Goal: Check status: Check status

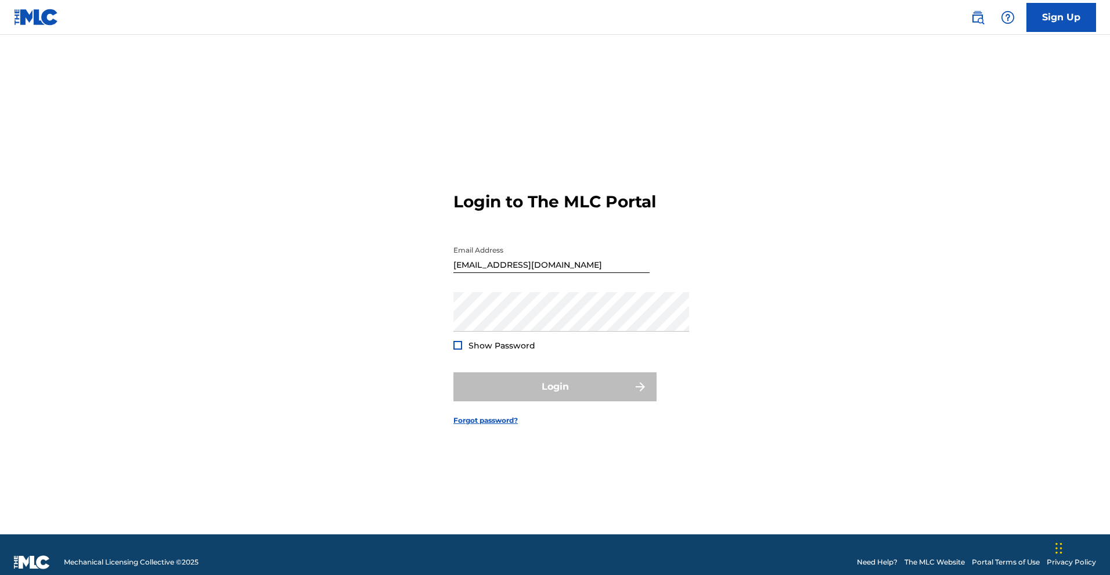
click at [617, 131] on form "Login to The MLC Portal Email Address [EMAIL_ADDRESS][DOMAIN_NAME] Password Sho…" at bounding box center [554, 299] width 203 height 470
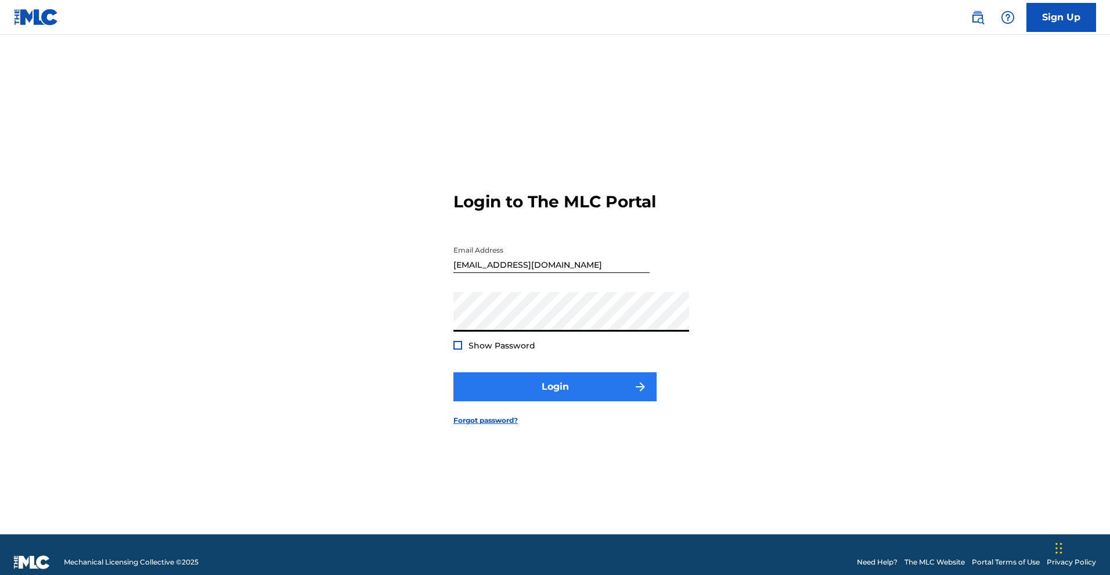
click at [584, 398] on button "Login" at bounding box center [554, 386] width 203 height 29
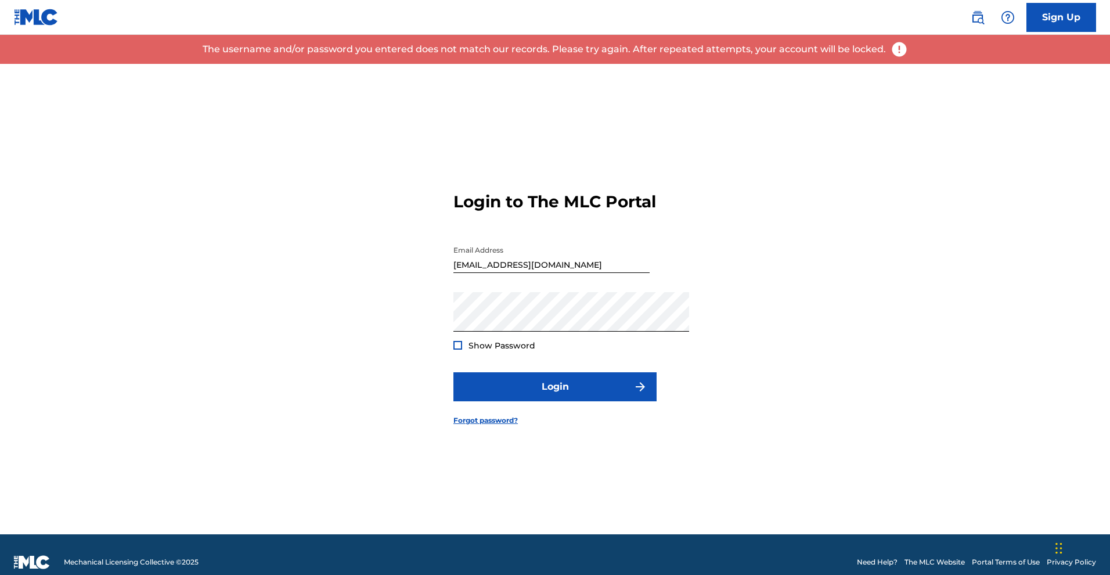
click at [540, 258] on input "[EMAIL_ADDRESS][DOMAIN_NAME]" at bounding box center [551, 256] width 196 height 33
drag, startPoint x: 540, startPoint y: 258, endPoint x: 399, endPoint y: 258, distance: 140.5
click at [399, 258] on div "Login to The MLC Portal Email Address [EMAIL_ADDRESS][DOMAIN_NAME] Password Sho…" at bounding box center [555, 299] width 813 height 470
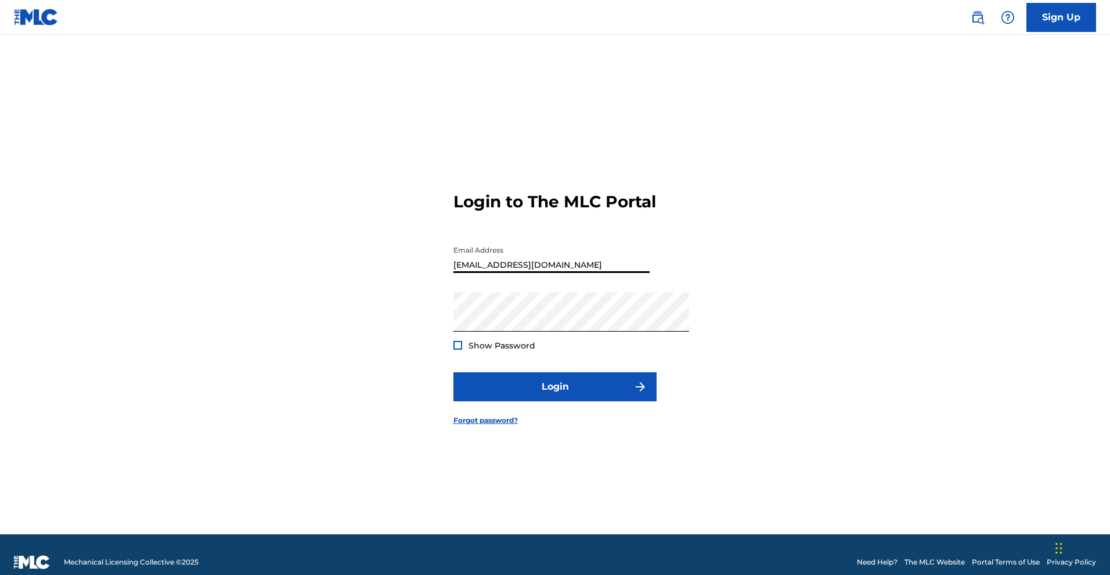
type input "[EMAIL_ADDRESS][DOMAIN_NAME]"
click at [425, 194] on div "Login to The MLC Portal Email Address [EMAIL_ADDRESS][DOMAIN_NAME] Password Sho…" at bounding box center [555, 299] width 813 height 470
click at [525, 401] on button "Login" at bounding box center [554, 386] width 203 height 29
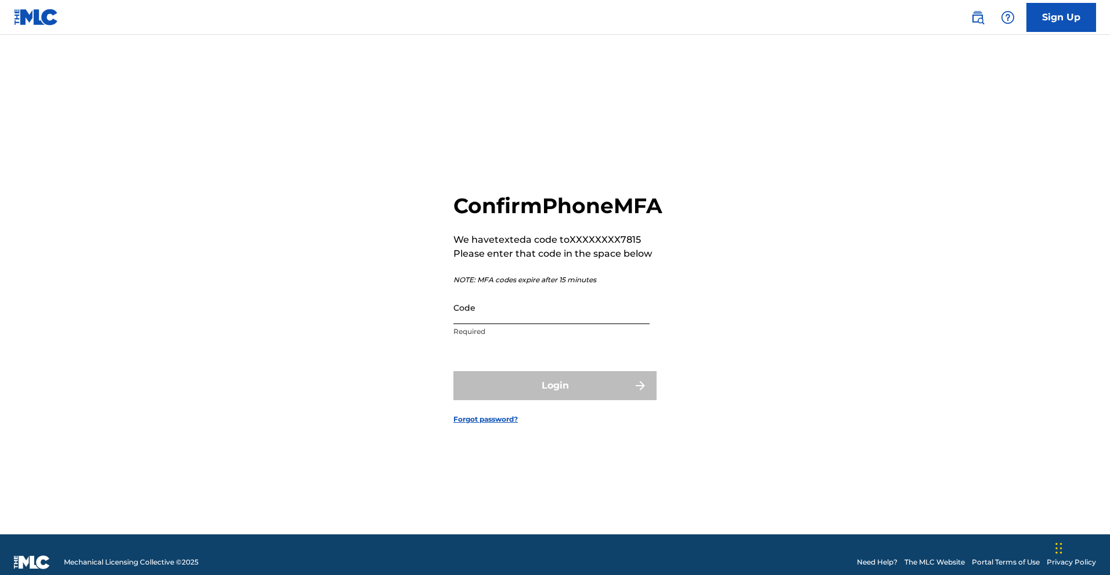
click at [481, 313] on input "Code" at bounding box center [551, 307] width 196 height 33
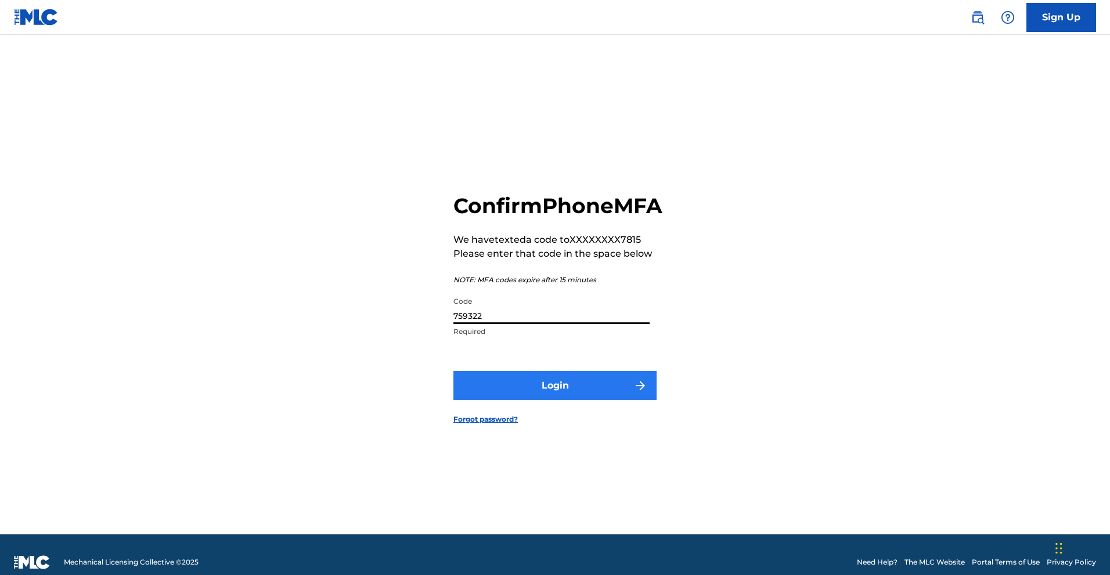
type input "759322"
click at [531, 395] on button "Login" at bounding box center [554, 385] width 203 height 29
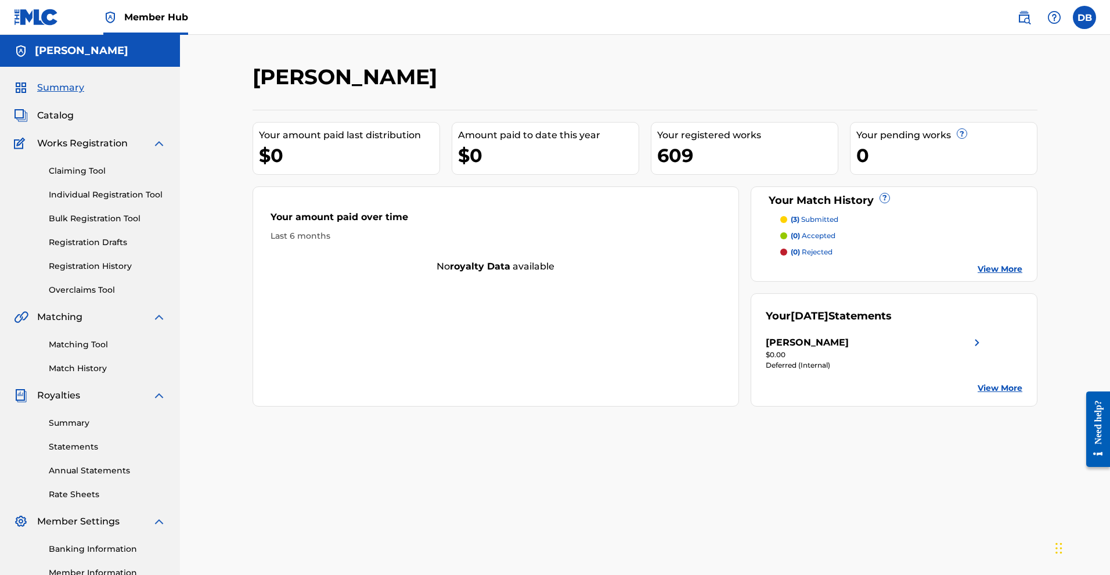
click at [1022, 394] on link "View More" at bounding box center [1000, 388] width 45 height 12
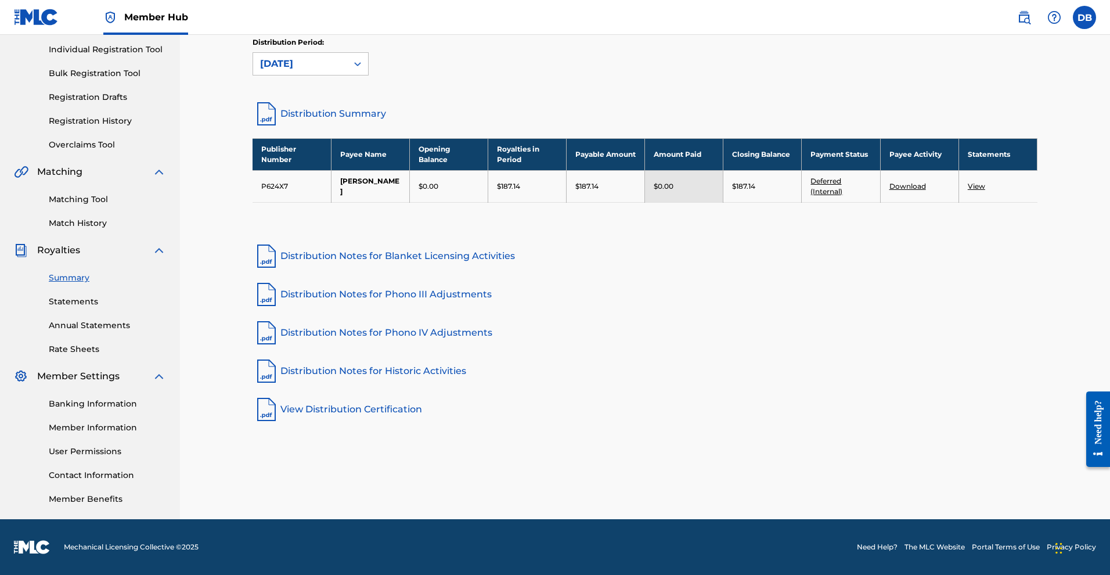
scroll to position [251, 0]
click at [307, 395] on link "View Distribution Certification" at bounding box center [645, 409] width 785 height 28
click at [486, 242] on link "Distribution Notes for Blanket Licensing Activities" at bounding box center [645, 256] width 785 height 28
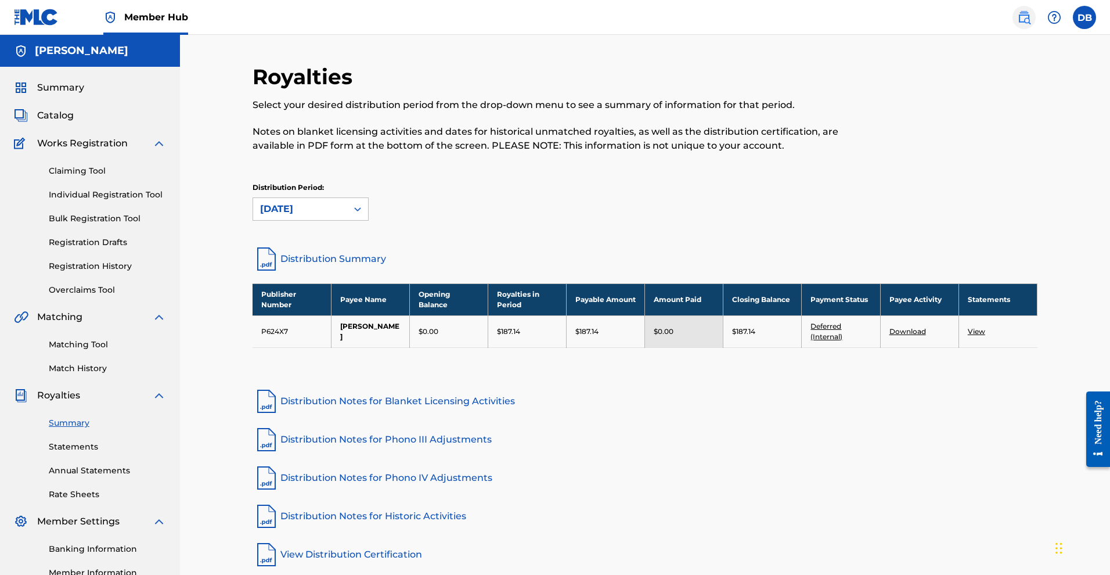
scroll to position [0, 0]
click at [985, 336] on link "View" at bounding box center [976, 331] width 17 height 9
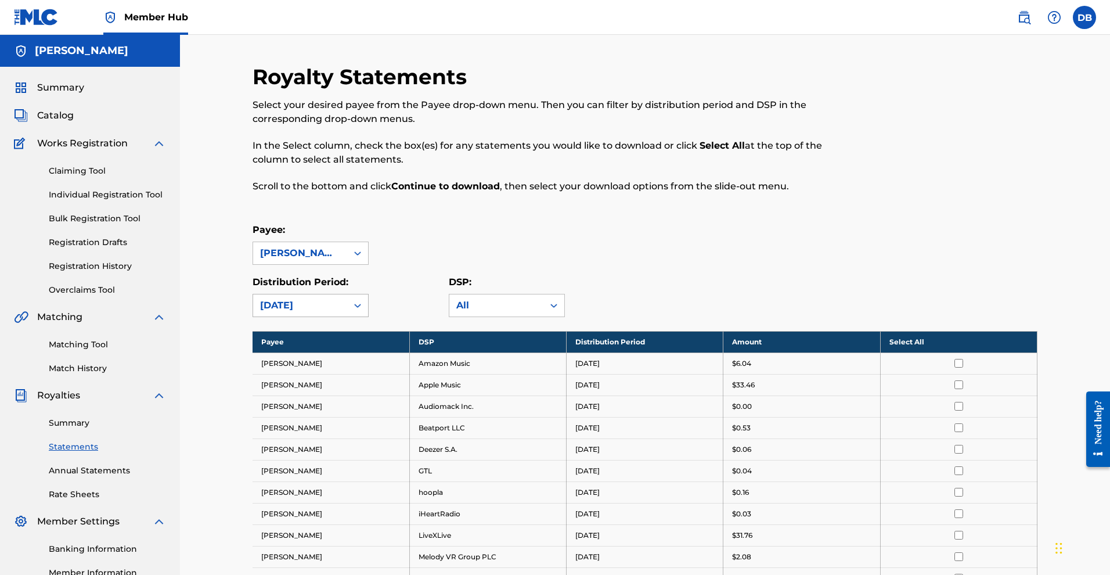
click at [315, 316] on div "[DATE]" at bounding box center [300, 305] width 94 height 22
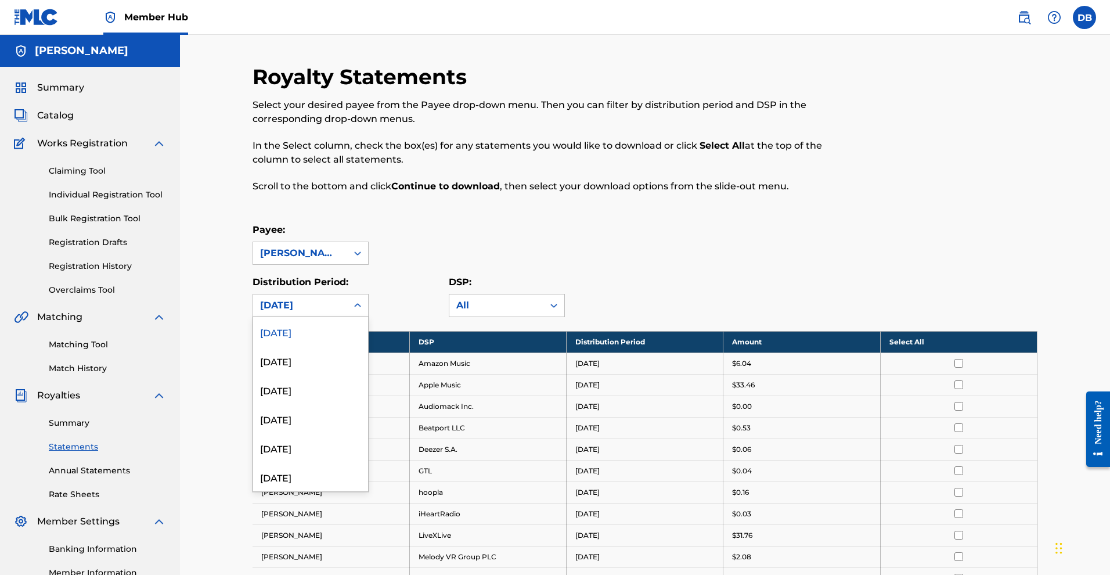
click at [308, 346] on div "[DATE]" at bounding box center [310, 331] width 115 height 29
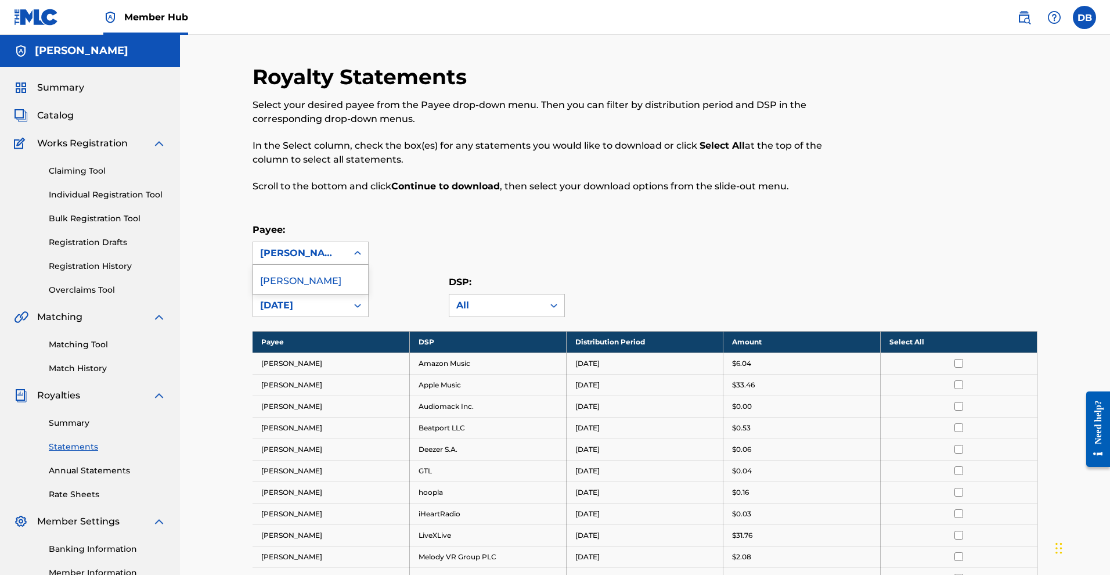
click at [323, 260] on div "[PERSON_NAME]" at bounding box center [300, 253] width 80 height 14
click at [326, 294] on div "[PERSON_NAME]" at bounding box center [310, 279] width 115 height 29
click at [308, 260] on div "[PERSON_NAME]" at bounding box center [300, 253] width 80 height 14
click at [305, 260] on div "[PERSON_NAME]" at bounding box center [300, 253] width 80 height 14
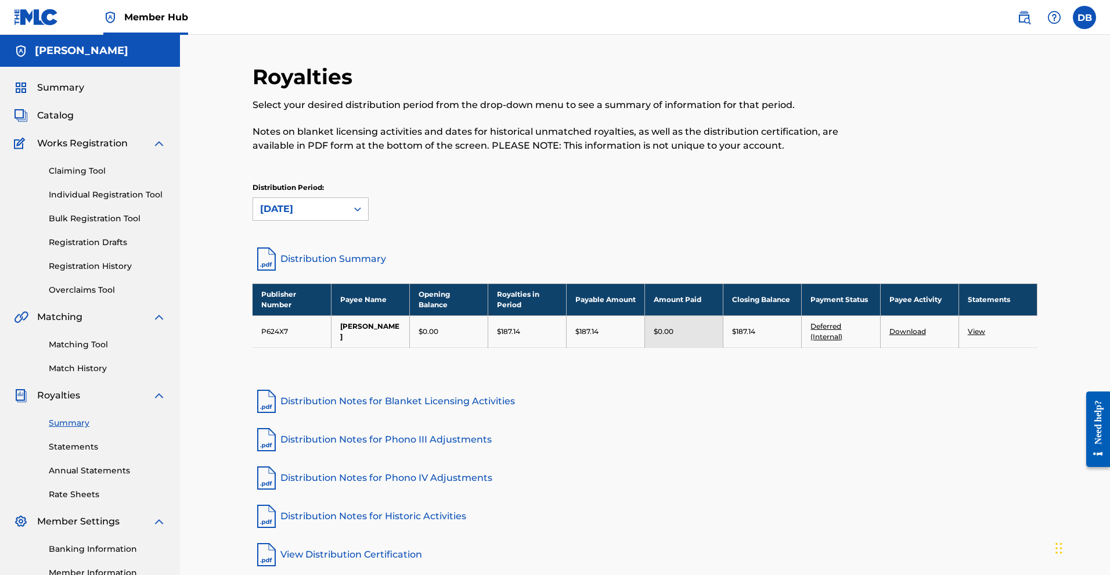
click at [349, 273] on link "Distribution Summary" at bounding box center [645, 259] width 785 height 28
click at [842, 341] on link "Deferred (Internal)" at bounding box center [826, 331] width 32 height 19
